Goal: Transaction & Acquisition: Purchase product/service

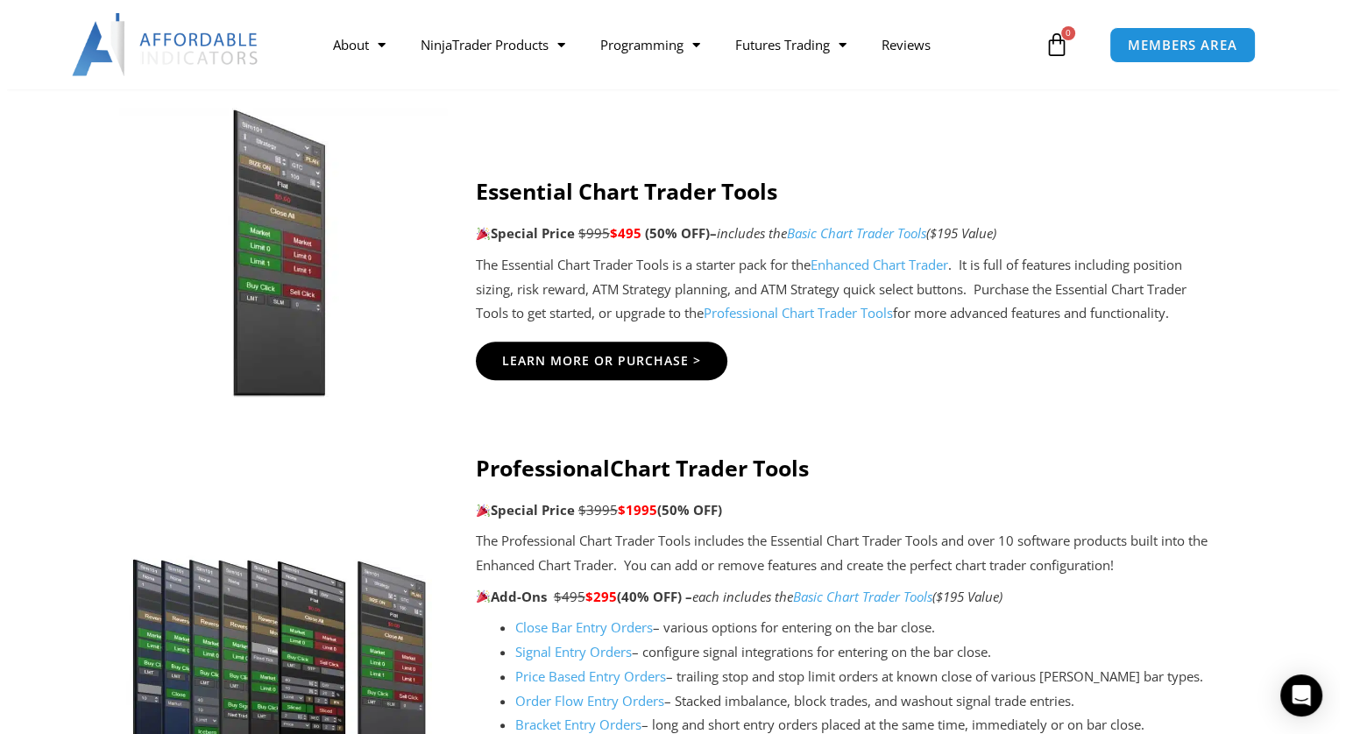
scroll to position [1471, 0]
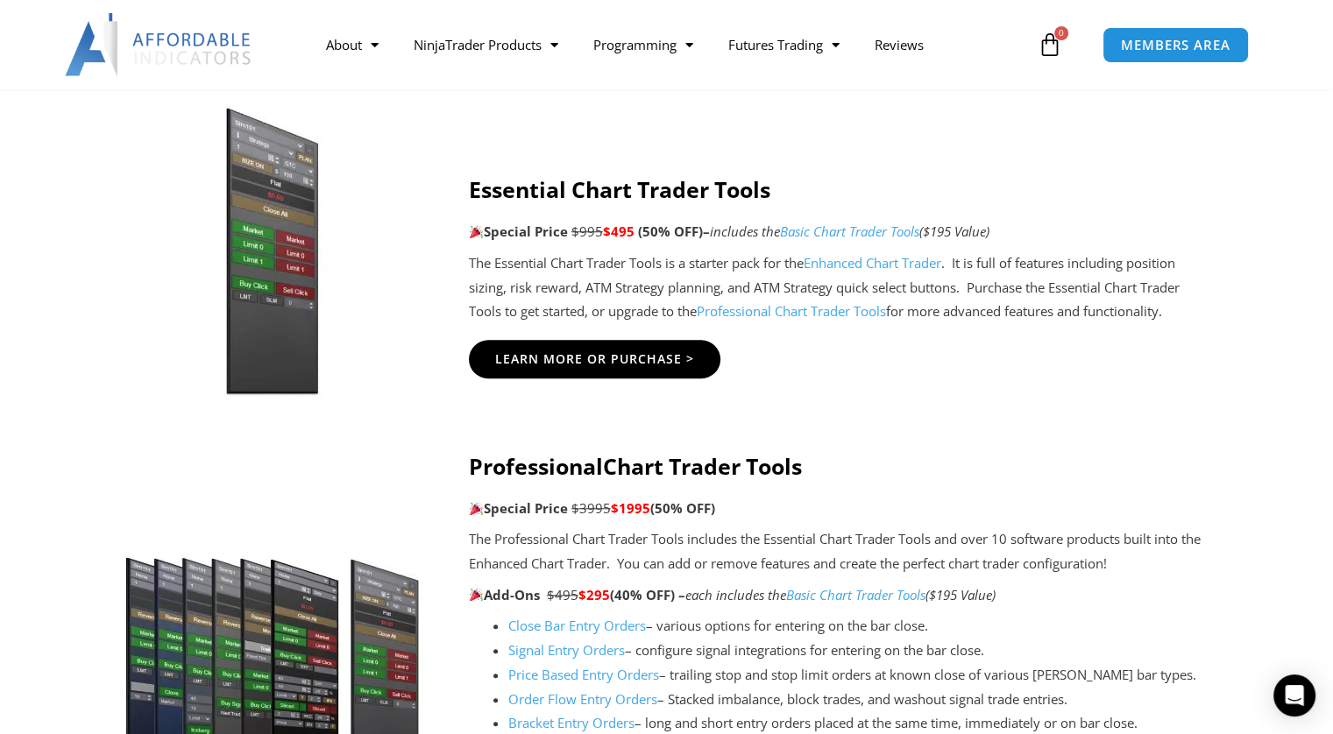
click at [141, 288] on img at bounding box center [271, 250] width 337 height 289
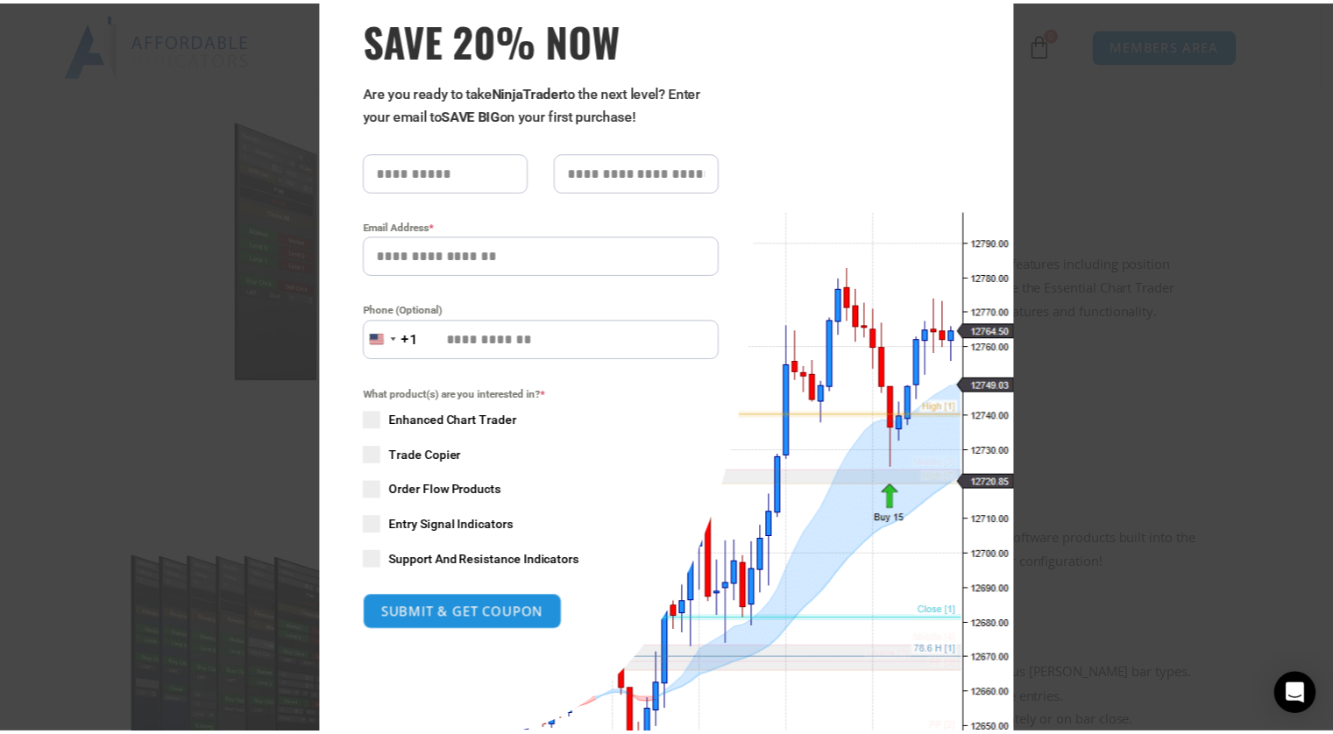
scroll to position [0, 0]
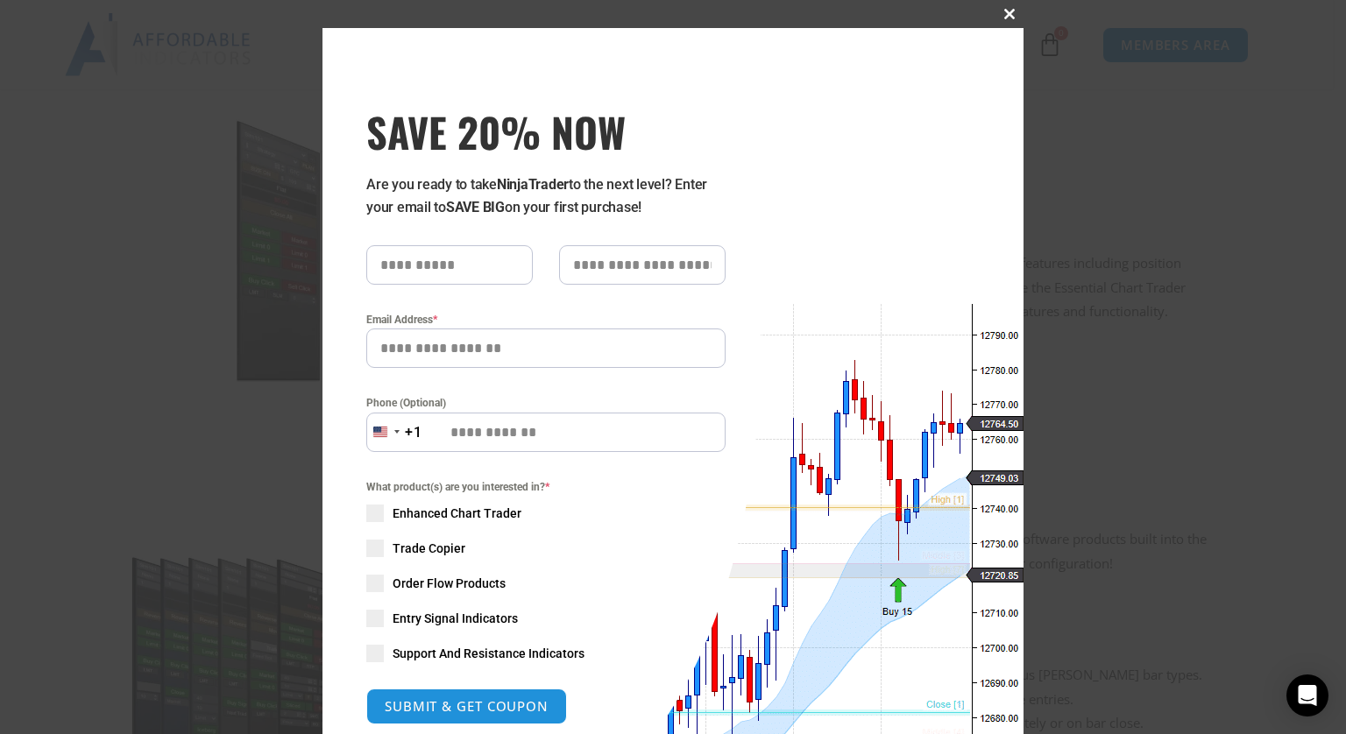
click at [1002, 15] on span at bounding box center [1010, 14] width 28 height 11
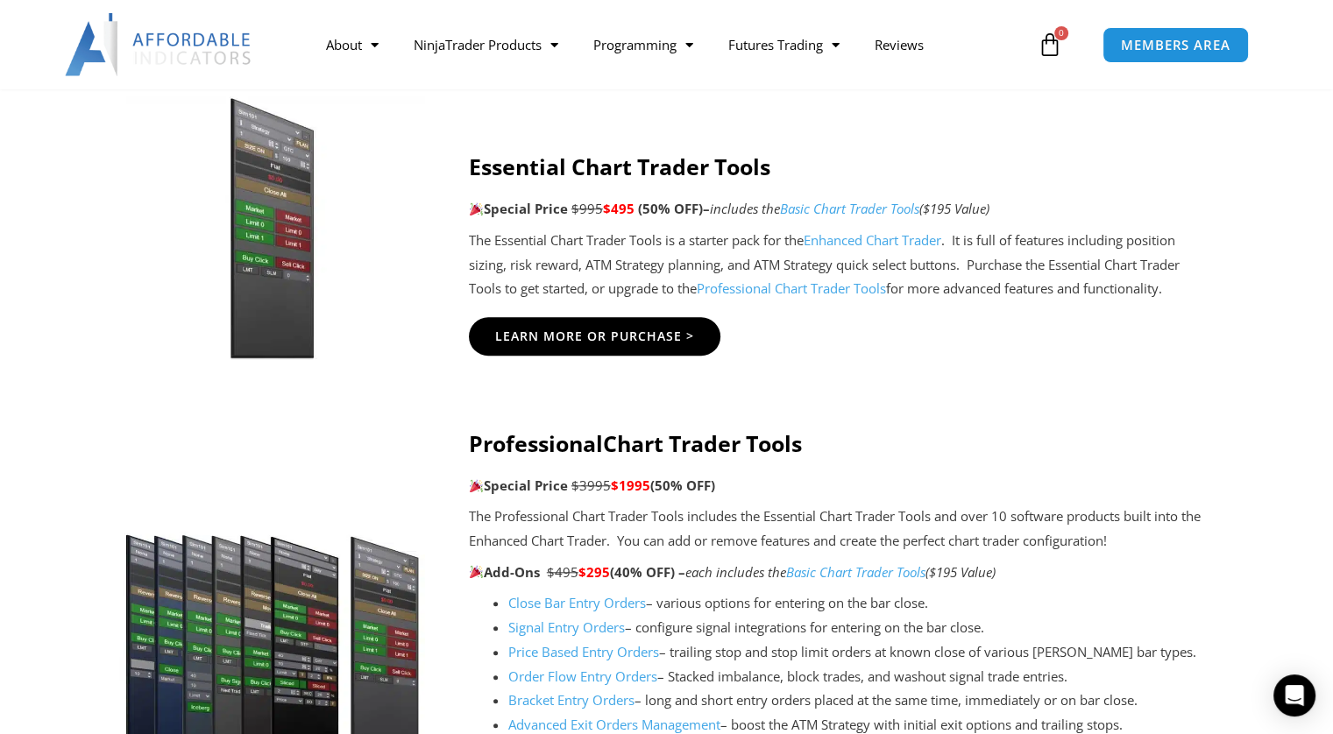
scroll to position [1495, 0]
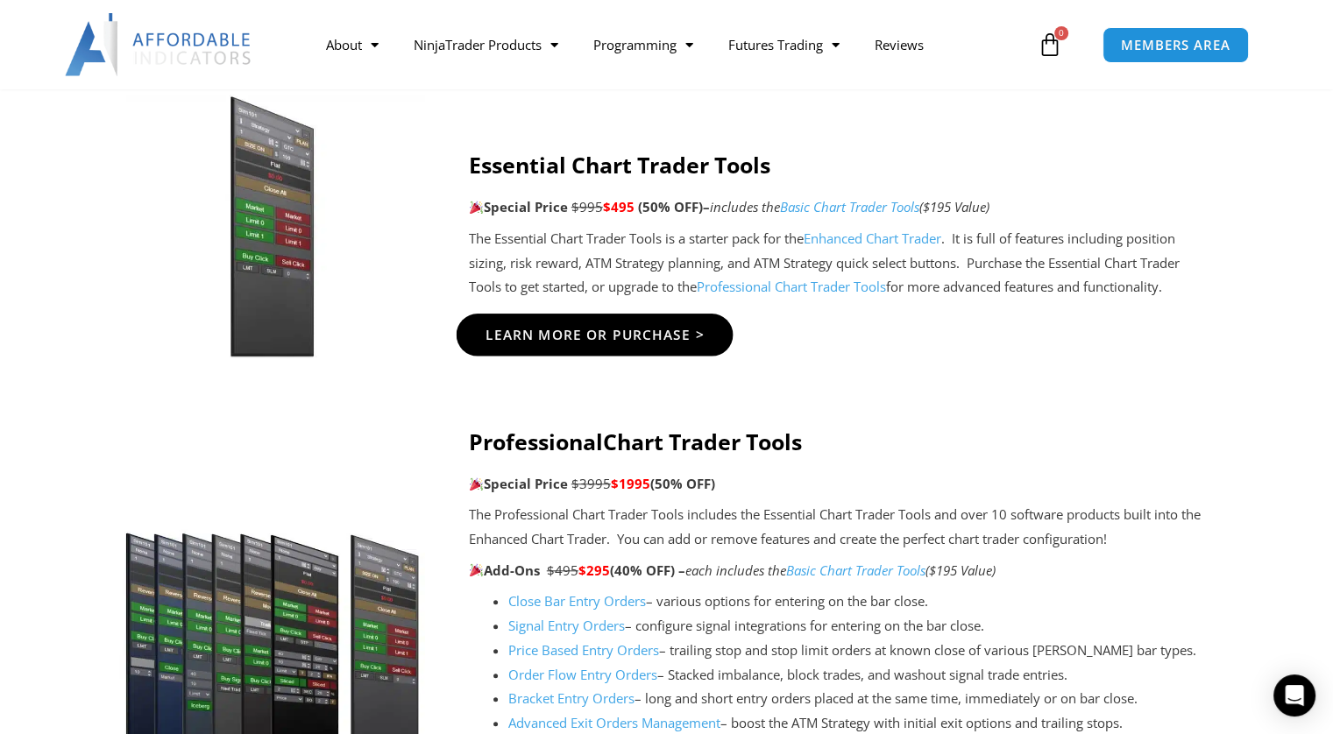
click at [565, 344] on link "Learn More Or Purchase >" at bounding box center [594, 335] width 277 height 42
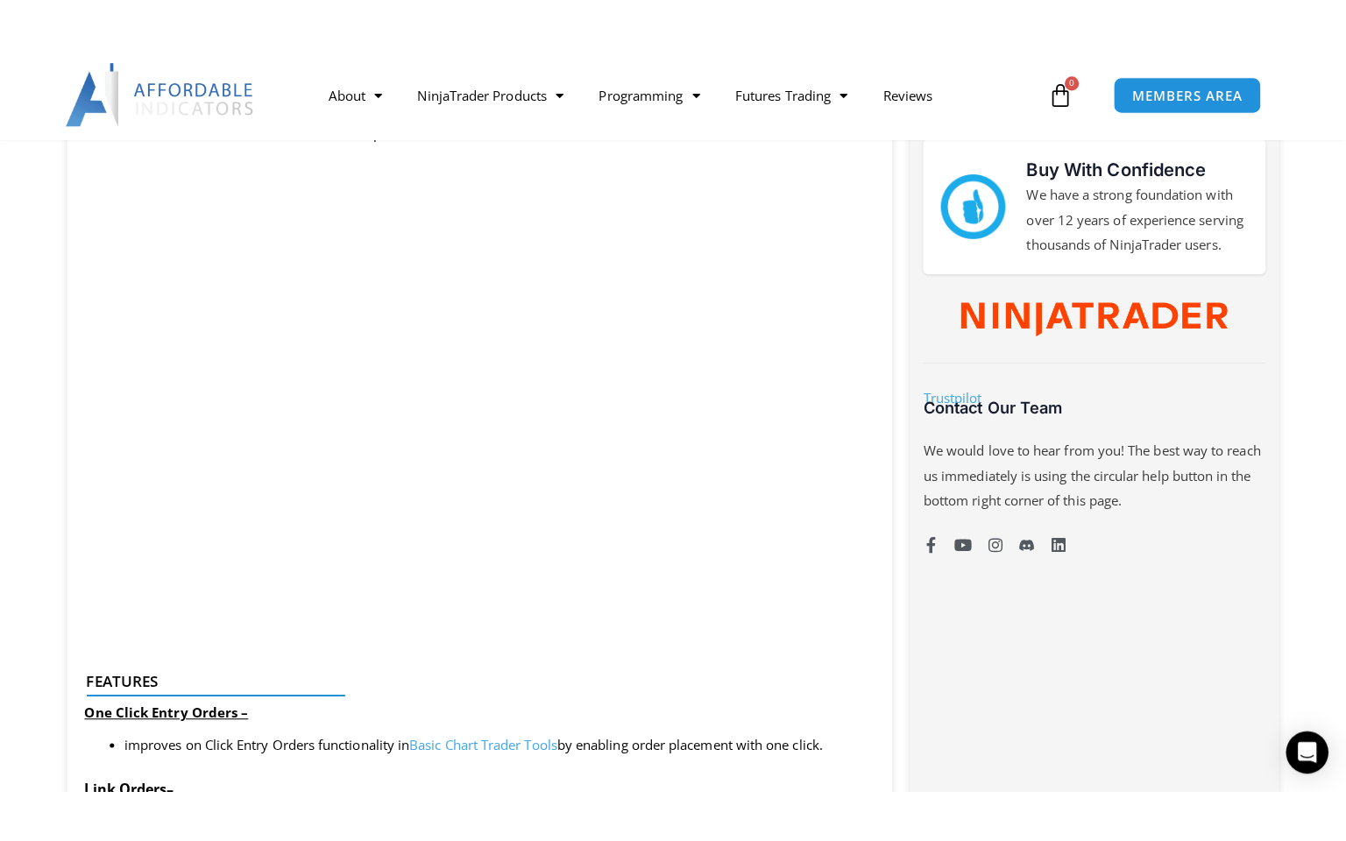
scroll to position [851, 0]
